Goal: Find specific page/section: Find specific page/section

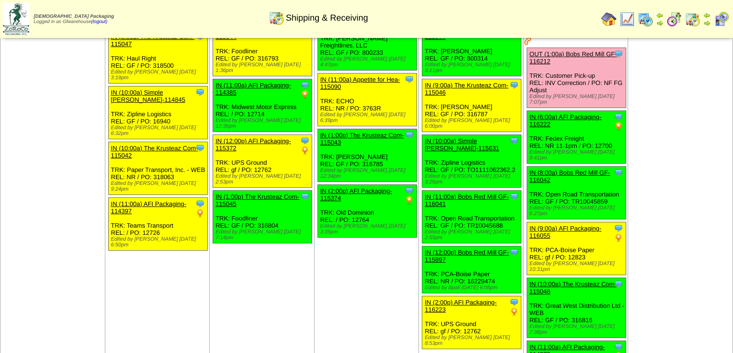
scroll to position [269, 0]
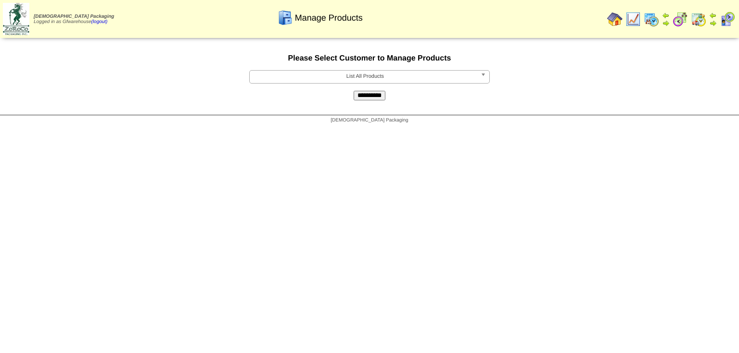
click at [483, 78] on b at bounding box center [484, 77] width 9 height 13
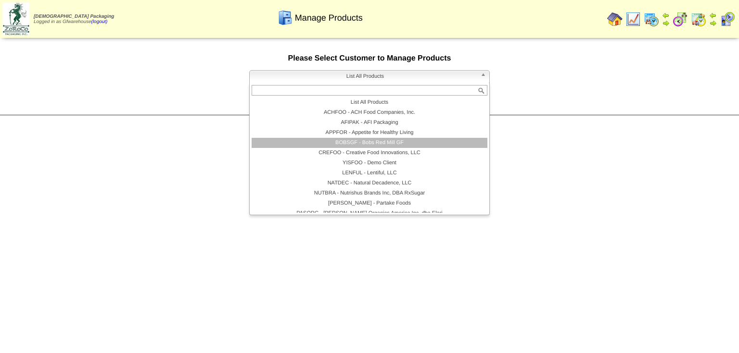
click at [403, 143] on li "BOBSGF - Bobs Red Mill GF" at bounding box center [369, 143] width 236 height 10
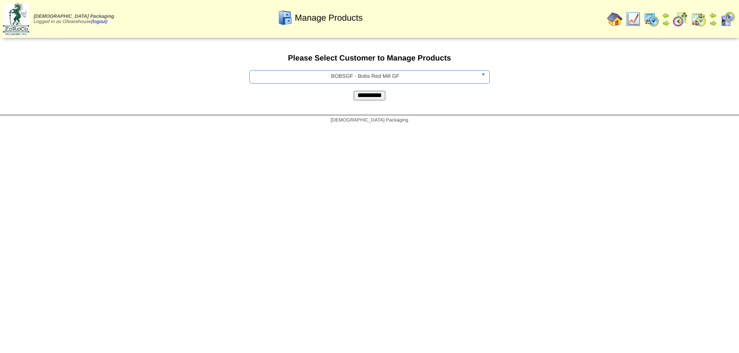
click at [369, 99] on input "**********" at bounding box center [369, 96] width 32 height 10
